Goal: Information Seeking & Learning: Understand process/instructions

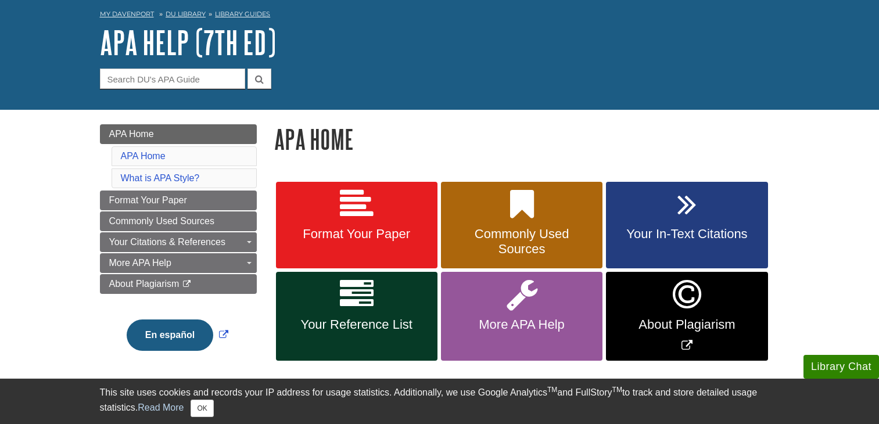
scroll to position [116, 0]
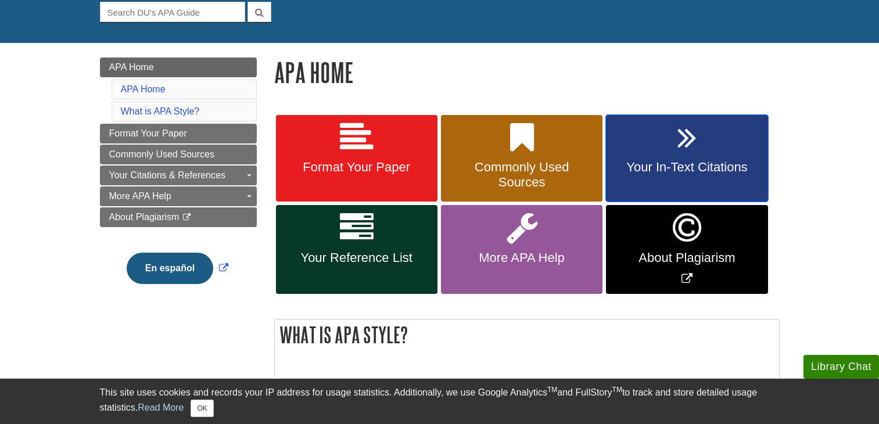
click at [710, 174] on span "Your In-Text Citations" at bounding box center [687, 167] width 144 height 15
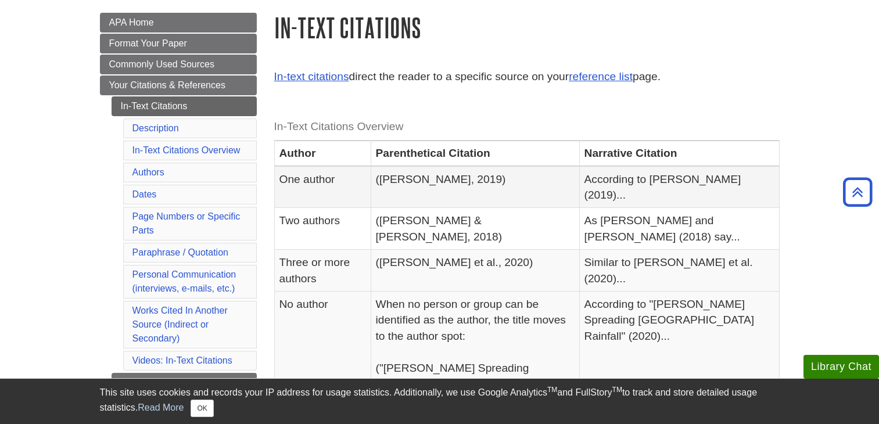
scroll to position [116, 0]
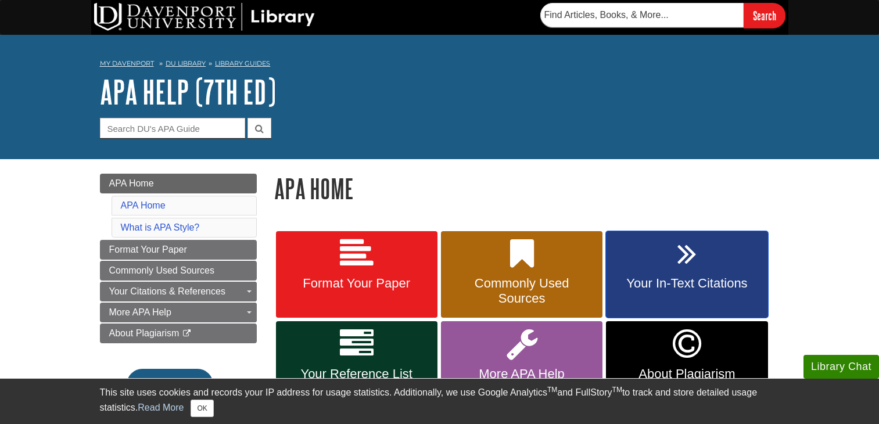
click at [683, 282] on span "Your In-Text Citations" at bounding box center [687, 283] width 144 height 15
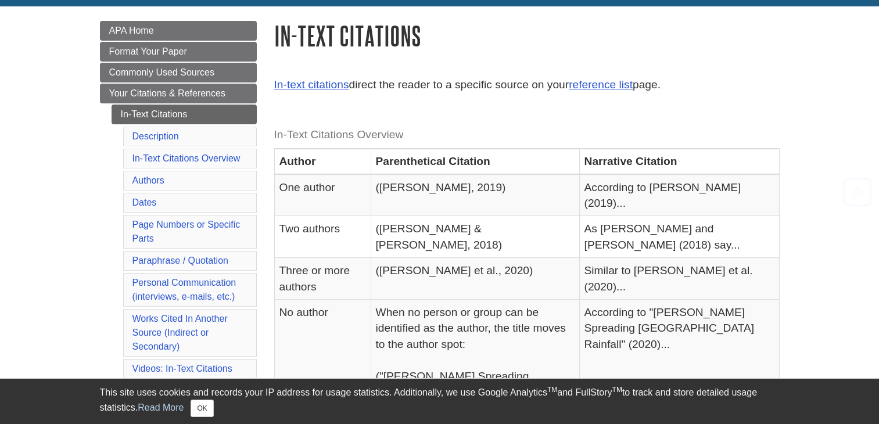
scroll to position [174, 0]
